Goal: Task Accomplishment & Management: Manage account settings

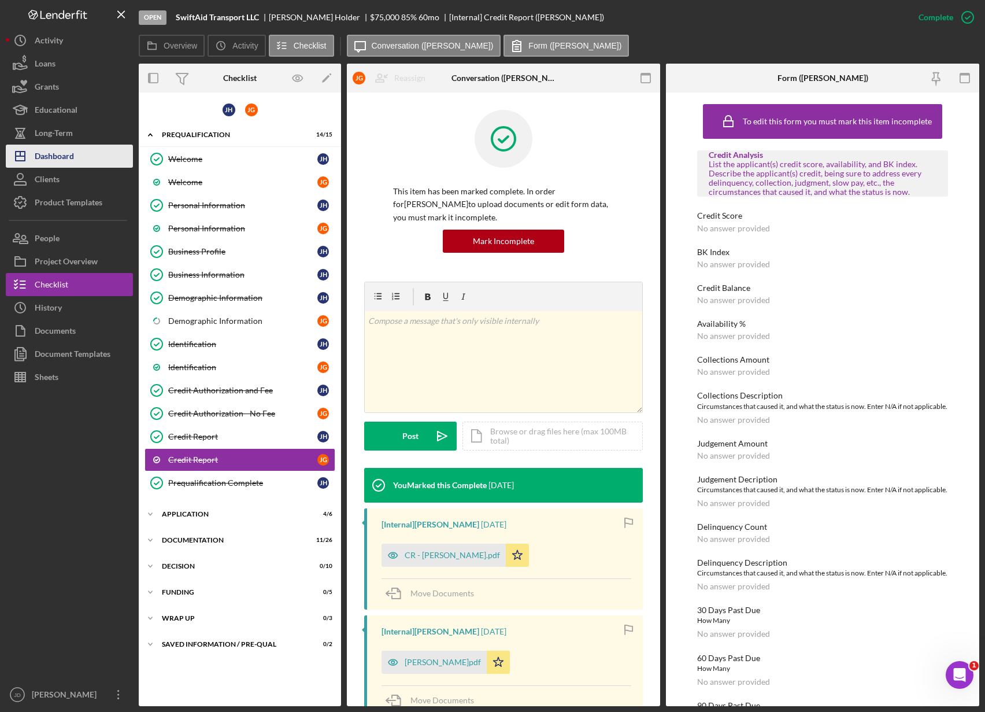
click at [48, 153] on div "Dashboard" at bounding box center [54, 158] width 39 height 26
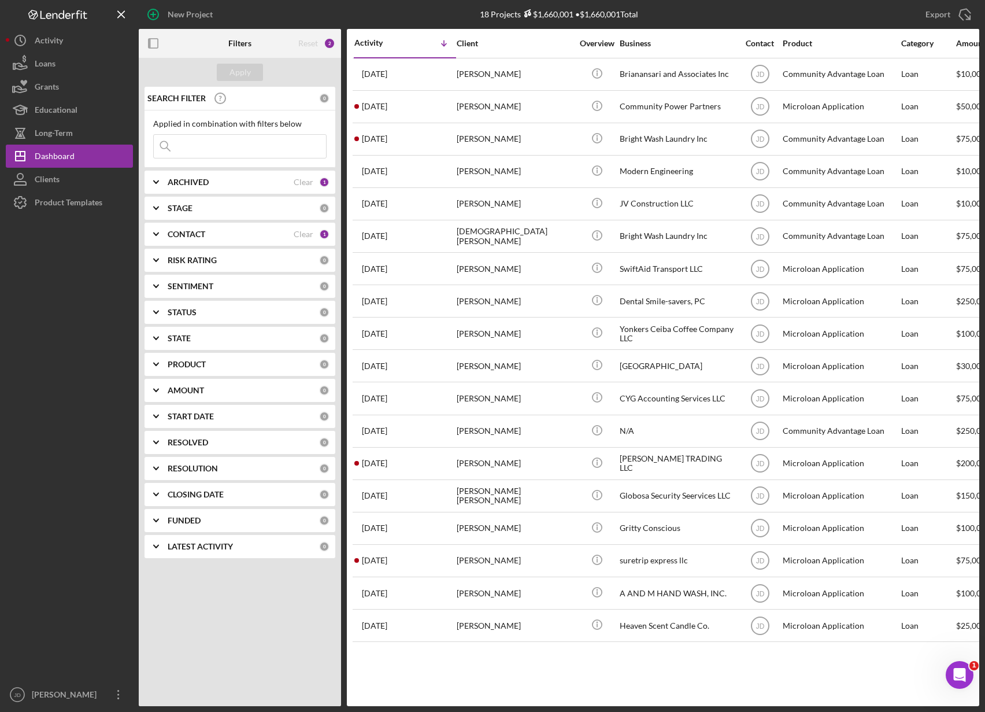
click at [157, 231] on icon "Icon/Expander" at bounding box center [156, 234] width 29 height 29
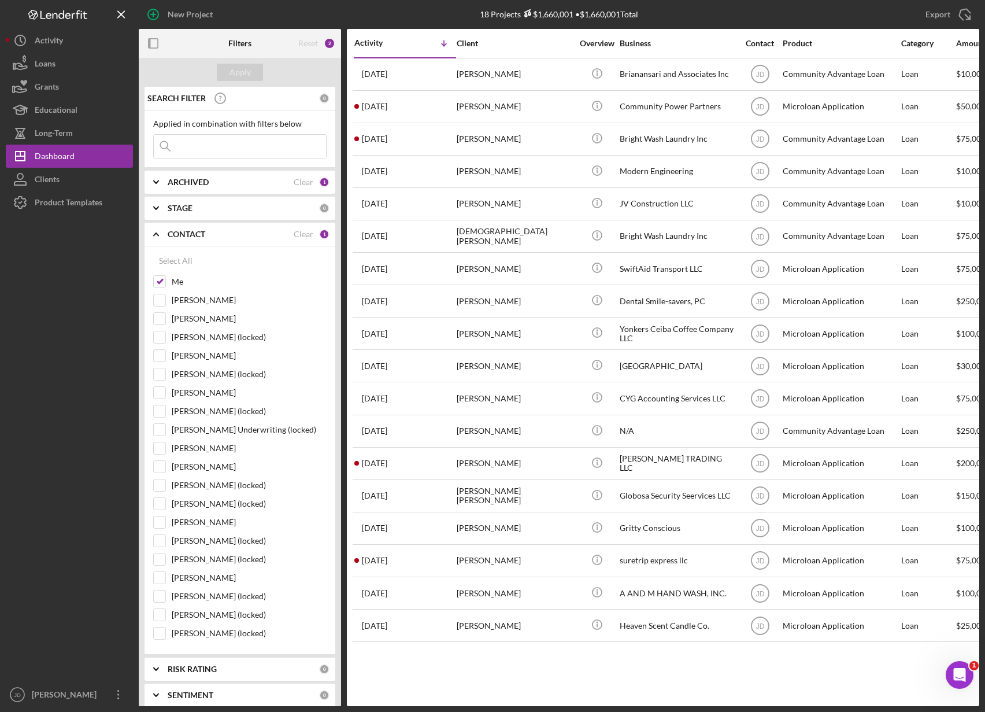
click at [157, 231] on icon "Icon/Expander" at bounding box center [156, 234] width 29 height 29
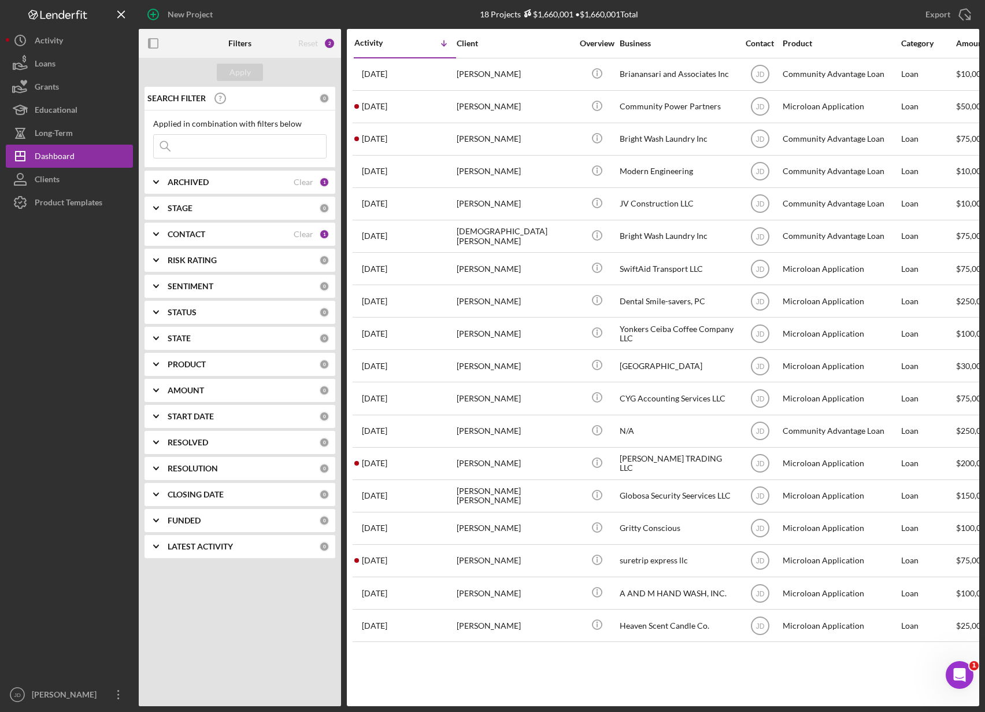
click at [157, 206] on icon "Icon/Expander" at bounding box center [156, 208] width 29 height 29
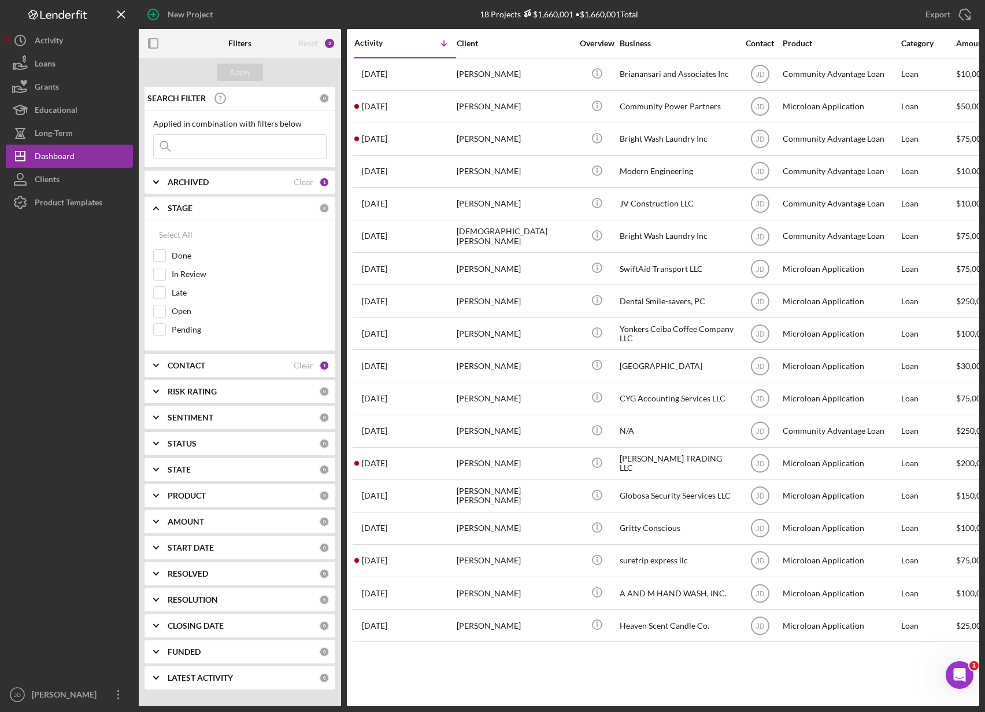
click at [157, 206] on icon "Icon/Expander" at bounding box center [156, 208] width 29 height 29
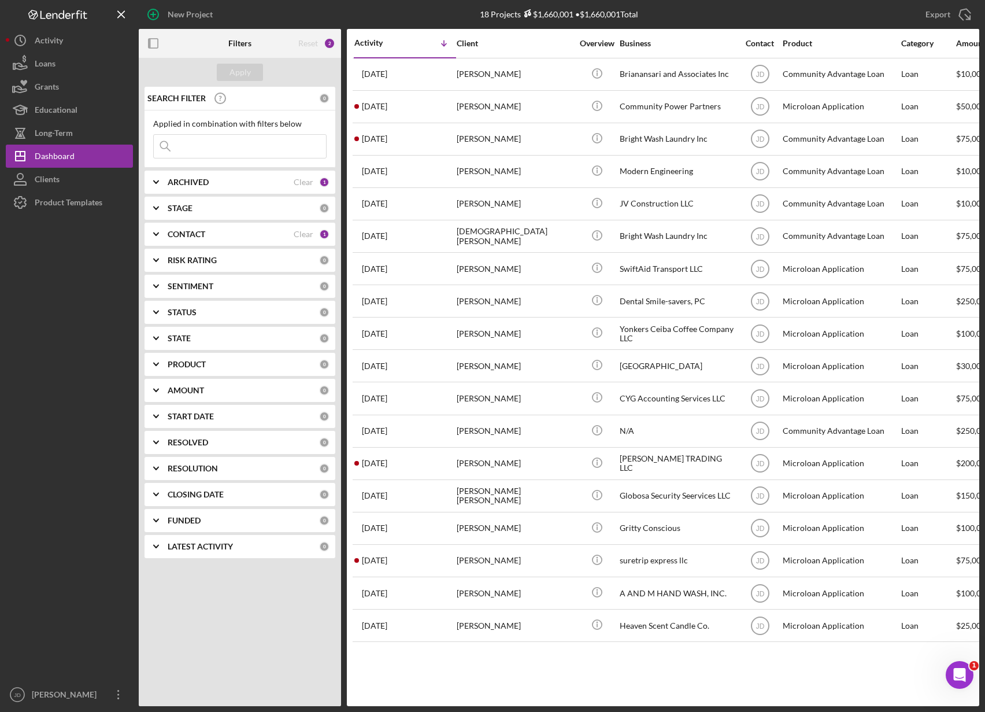
click at [156, 237] on icon "Icon/Expander" at bounding box center [156, 234] width 29 height 29
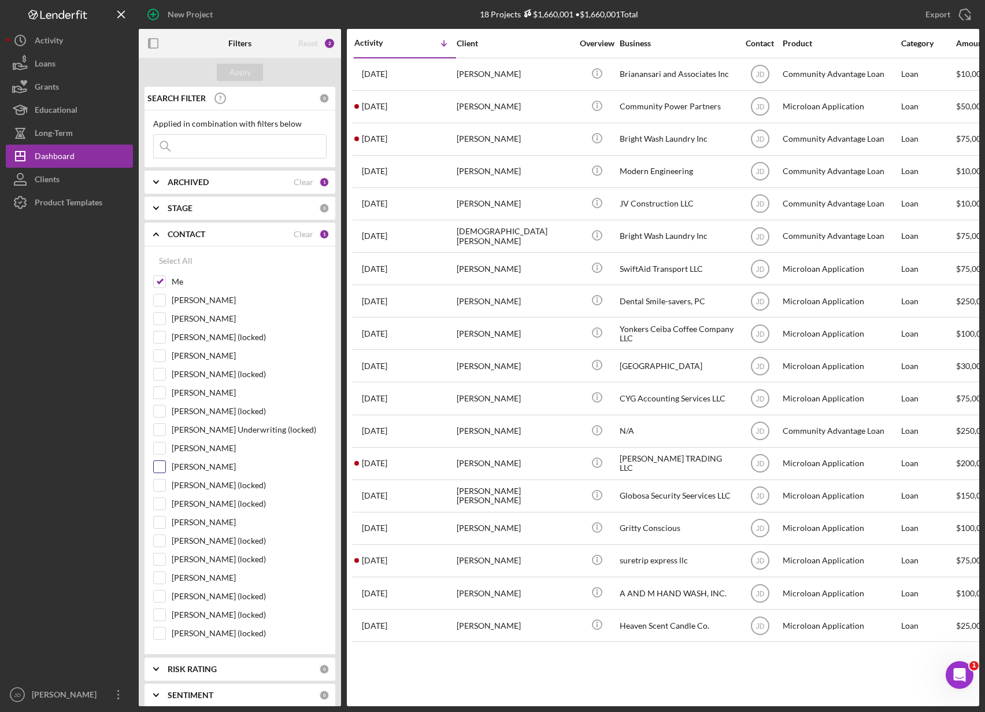
click at [159, 467] on input "Shannon Jefferson" at bounding box center [160, 467] width 12 height 12
checkbox input "true"
click at [239, 76] on div "Apply" at bounding box center [240, 72] width 21 height 17
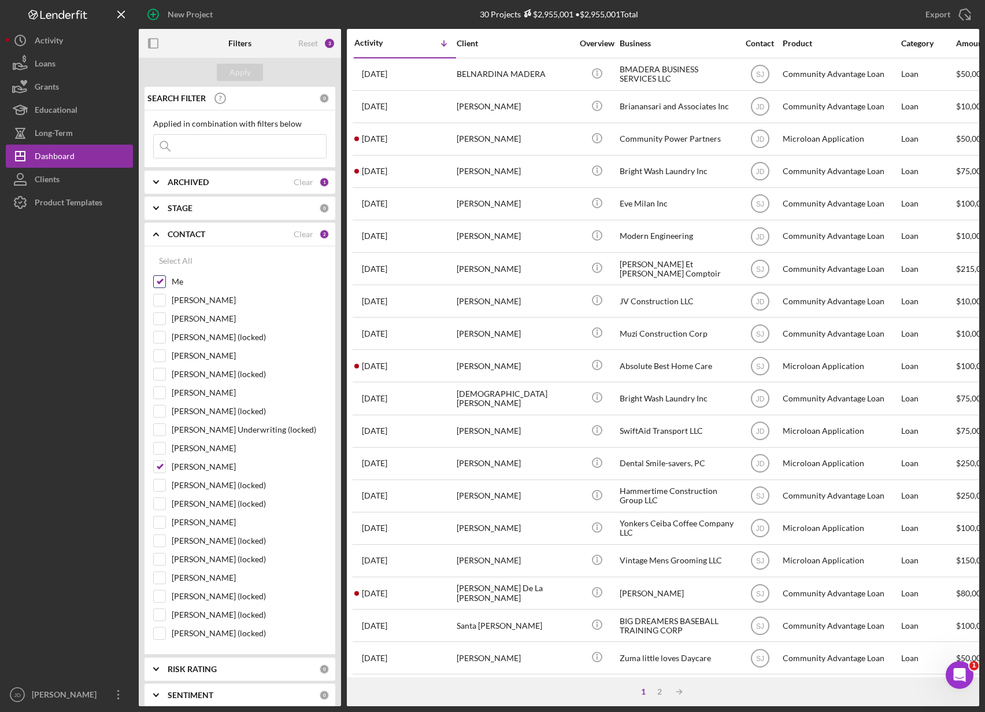
click at [161, 283] on input "Me" at bounding box center [160, 282] width 12 height 12
checkbox input "false"
click at [242, 76] on div "Apply" at bounding box center [240, 72] width 21 height 17
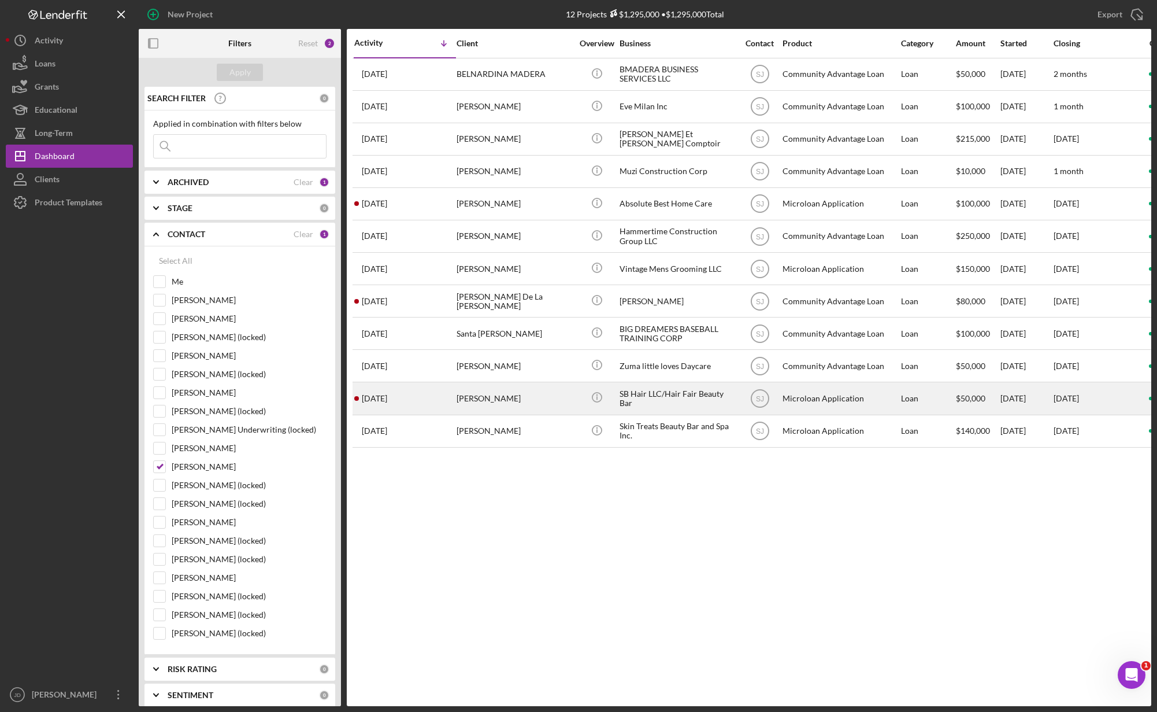
click at [489, 404] on div "Saskia Brown" at bounding box center [515, 398] width 116 height 31
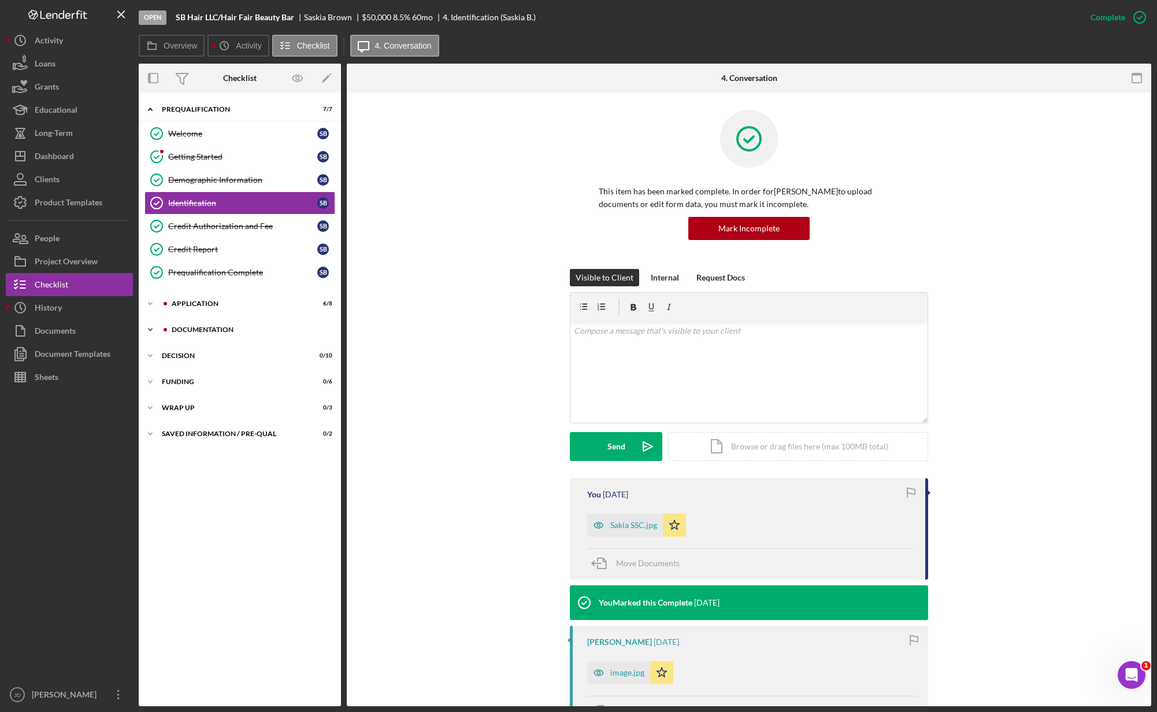
click at [151, 328] on polyline at bounding box center [150, 329] width 3 height 2
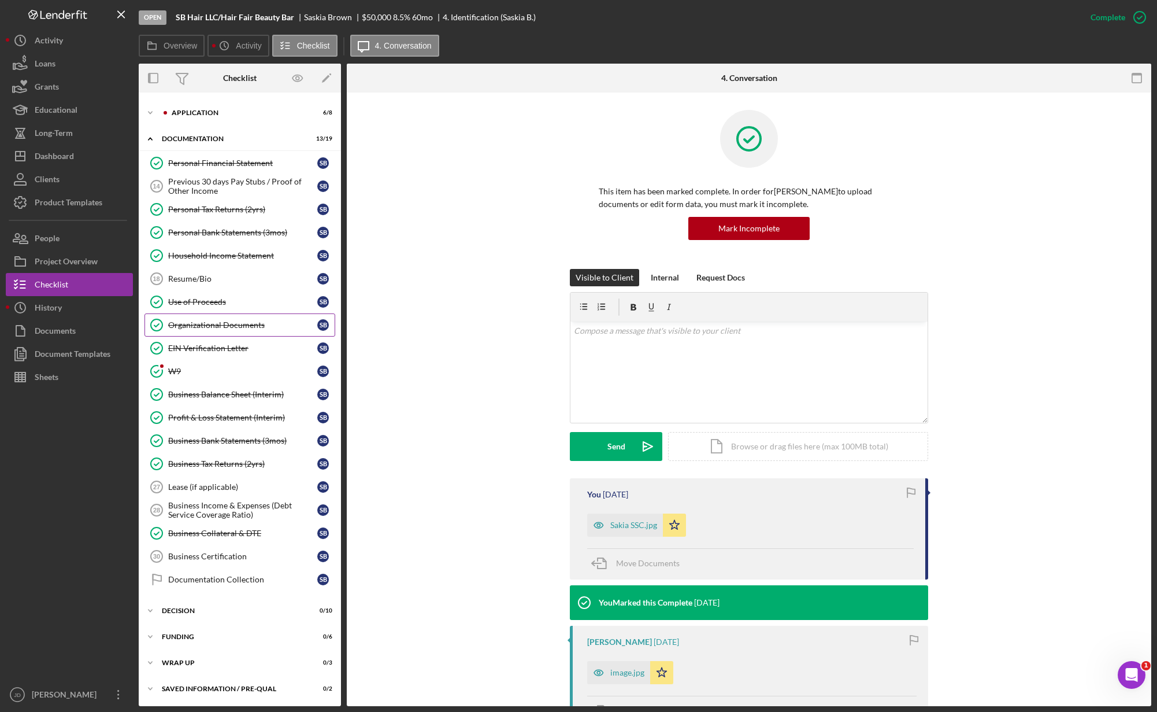
scroll to position [191, 0]
click at [206, 485] on div "Lease (if applicable)" at bounding box center [242, 486] width 149 height 9
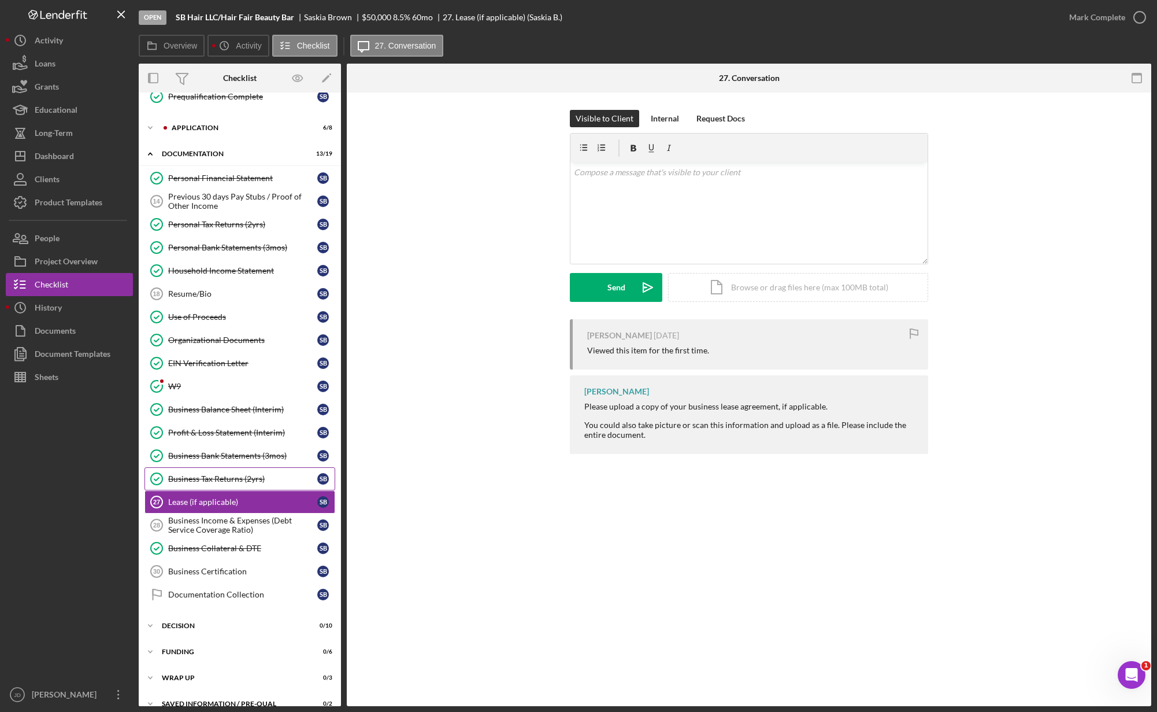
scroll to position [153, 0]
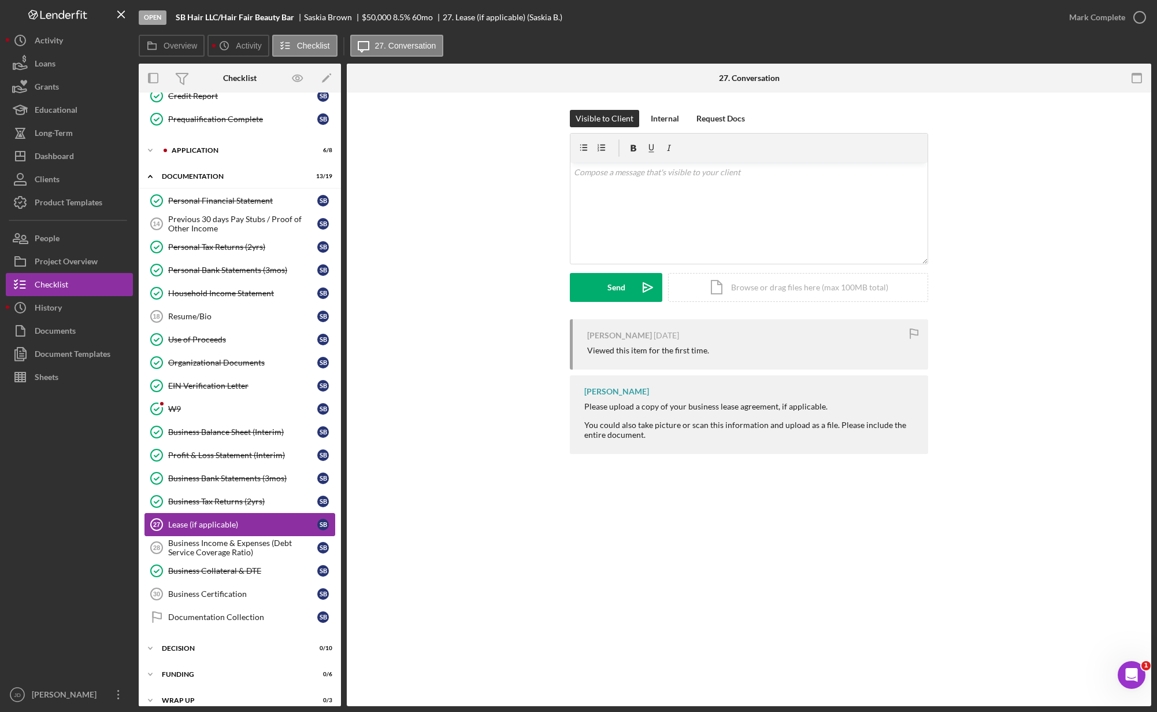
click at [205, 525] on div "Lease (if applicable)" at bounding box center [242, 524] width 149 height 9
click at [150, 176] on icon "Icon/Expander" at bounding box center [150, 176] width 23 height 23
